Goal: Task Accomplishment & Management: Manage account settings

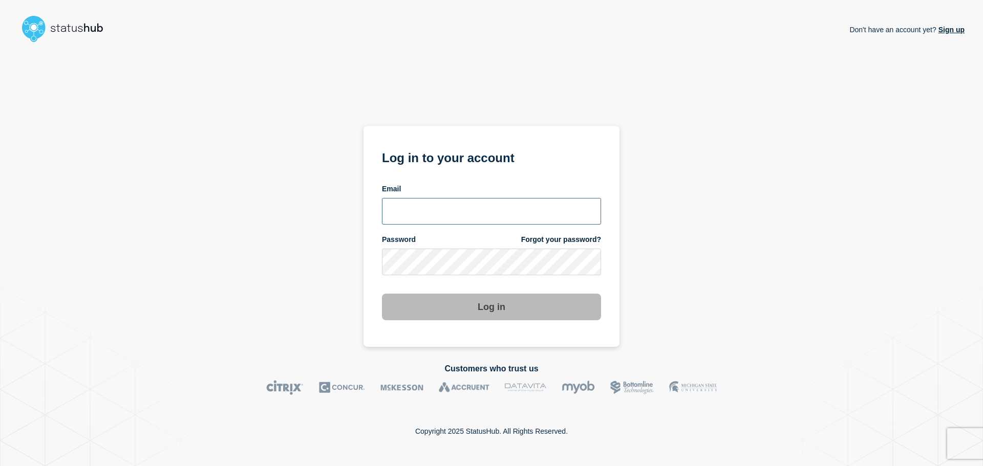
type input "[PERSON_NAME][EMAIL_ADDRESS][DOMAIN_NAME]"
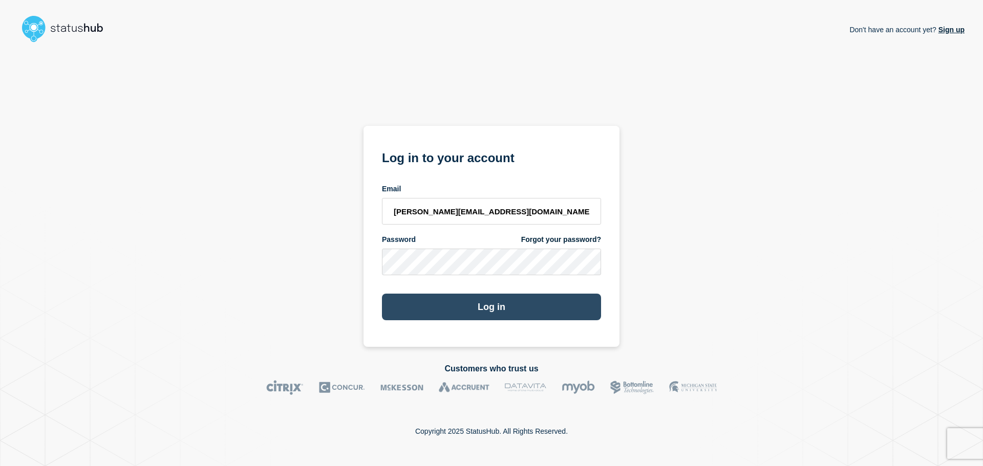
click at [480, 308] on button "Log in" at bounding box center [491, 307] width 219 height 27
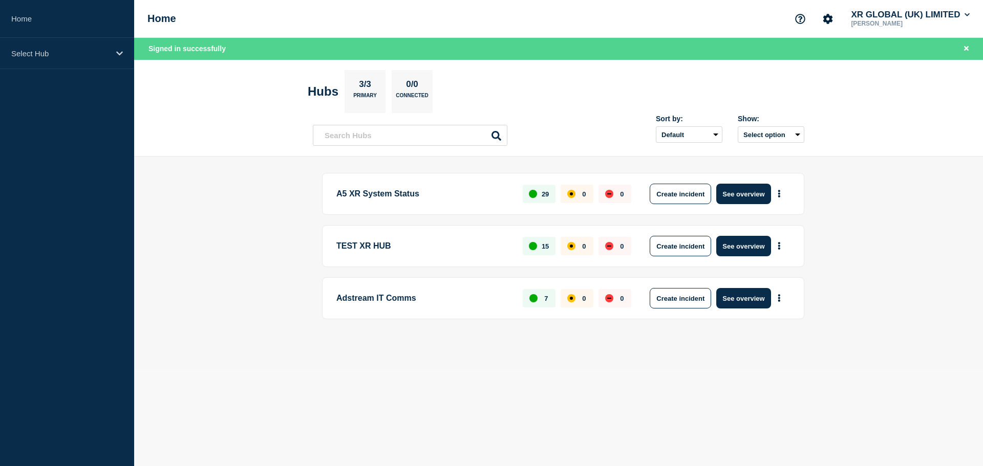
click at [864, 20] on p "[PERSON_NAME]" at bounding box center [902, 23] width 107 height 7
click at [833, 20] on button "Account settings" at bounding box center [828, 19] width 22 height 22
click at [812, 71] on link "General Settings" at bounding box center [828, 73] width 57 height 9
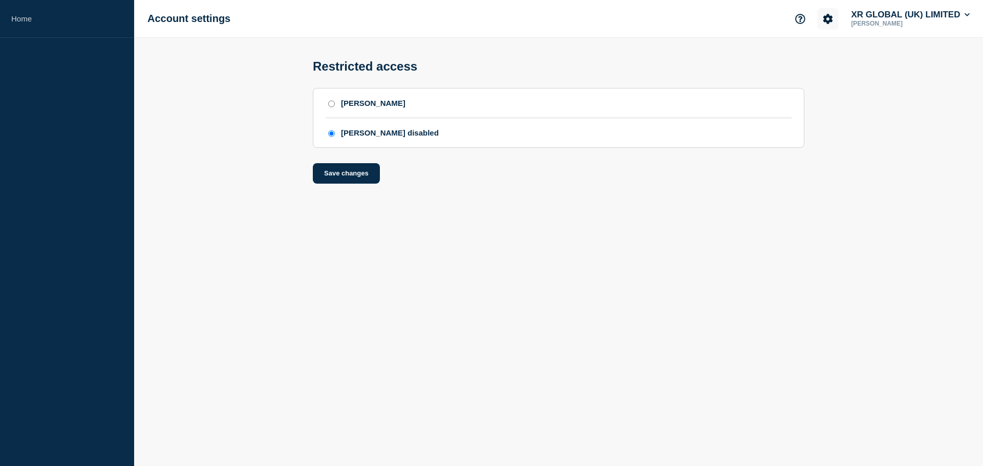
click at [832, 24] on button "Account settings" at bounding box center [828, 19] width 22 height 22
click at [824, 61] on link "Team Members" at bounding box center [826, 60] width 53 height 9
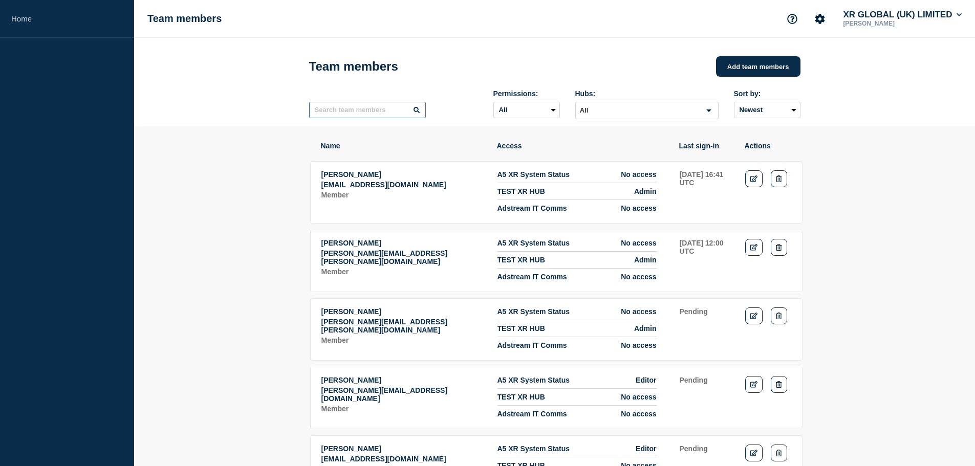
click at [332, 115] on input "text" at bounding box center [367, 110] width 117 height 16
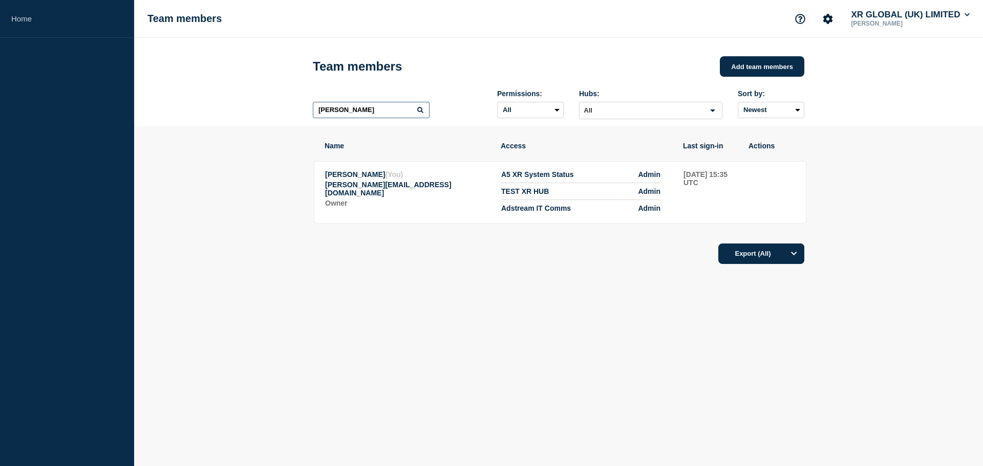
type input "[PERSON_NAME]"
